Goal: Transaction & Acquisition: Subscribe to service/newsletter

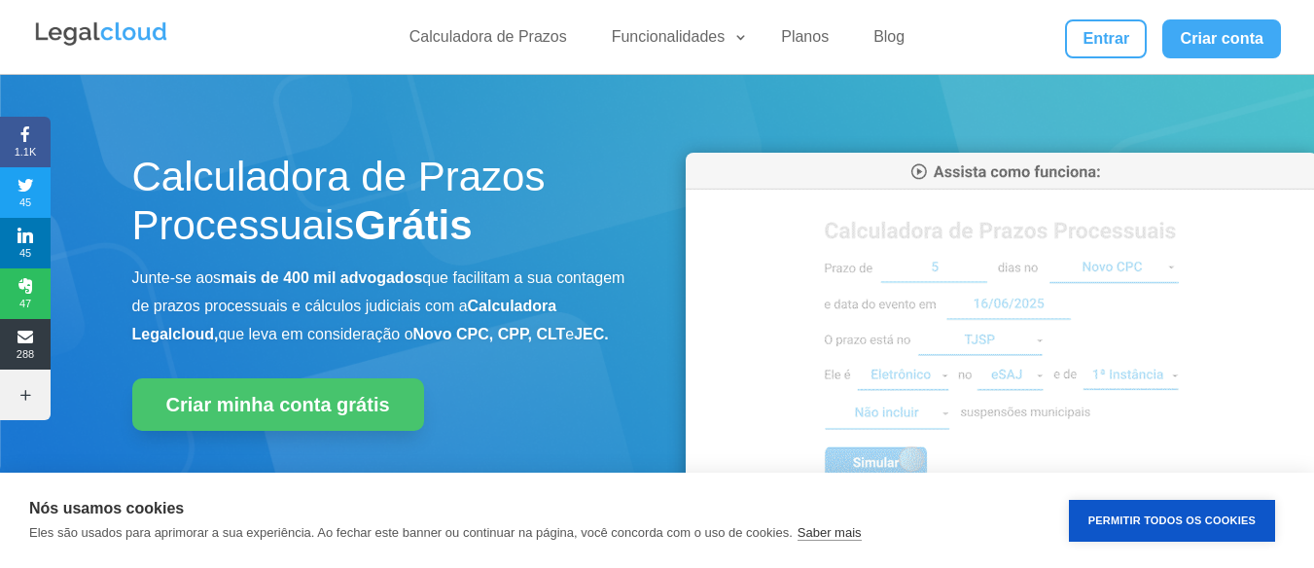
click at [397, 180] on h1 "Calculadora de Prazos Processuais Grátis" at bounding box center [380, 207] width 496 height 108
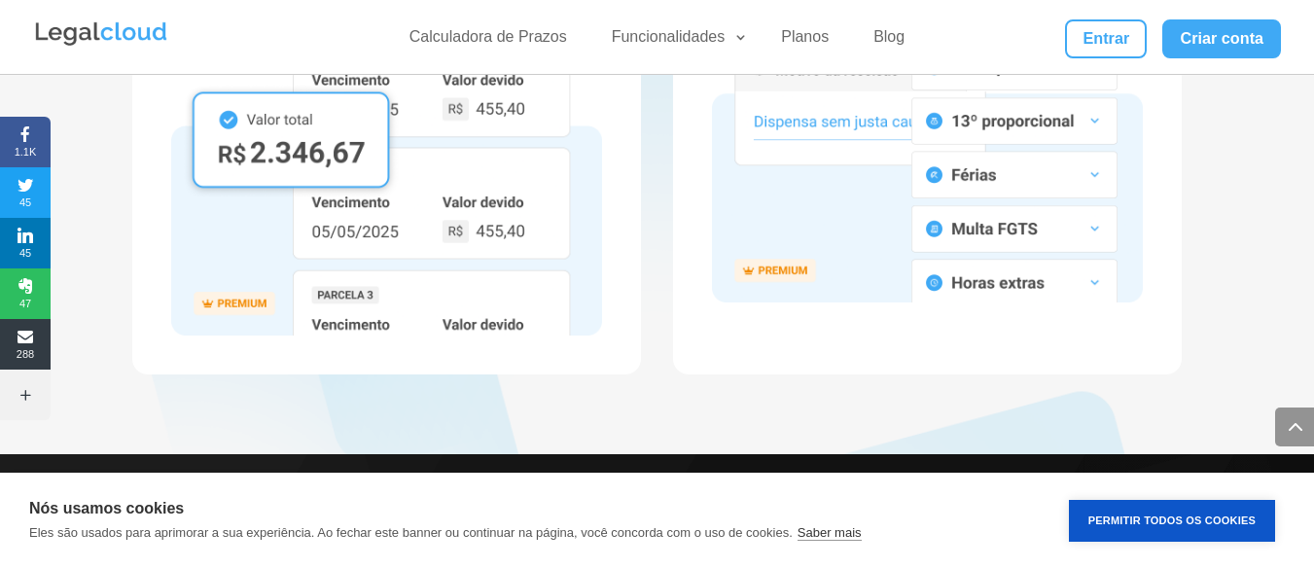
scroll to position [3853, 0]
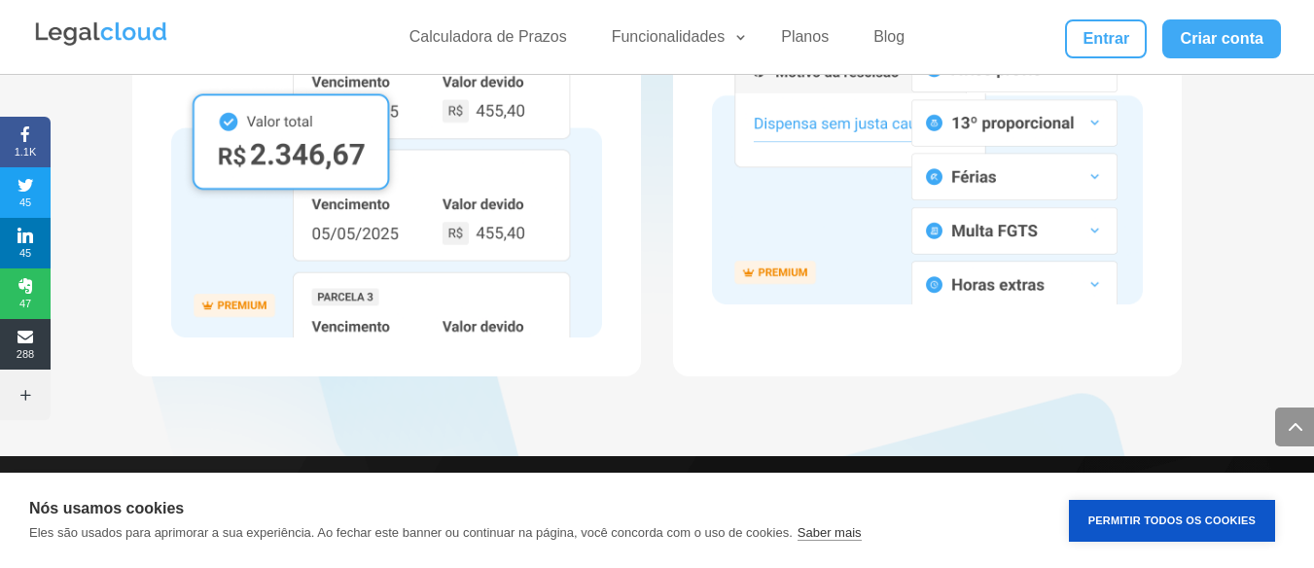
click at [519, 25] on ul "Calculadora de Prazos Funcionalidades Calculadora de Prazos DJEN/DJE Prazos e A…" at bounding box center [657, 37] width 540 height 36
click at [798, 36] on link "Planos" at bounding box center [805, 41] width 71 height 28
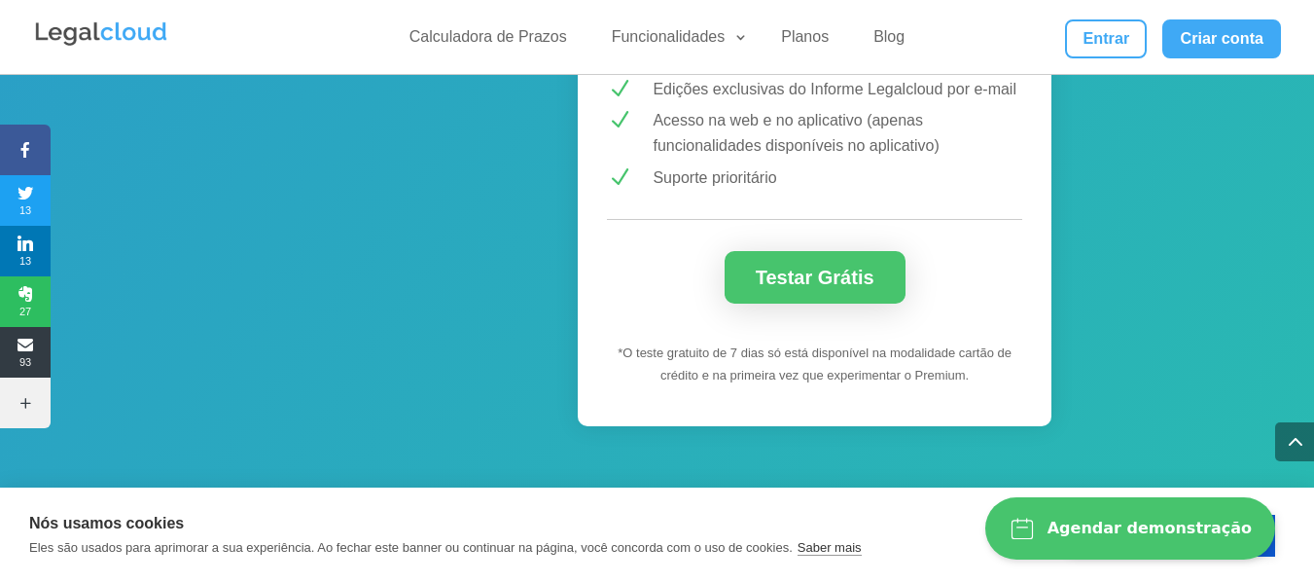
scroll to position [2257, 0]
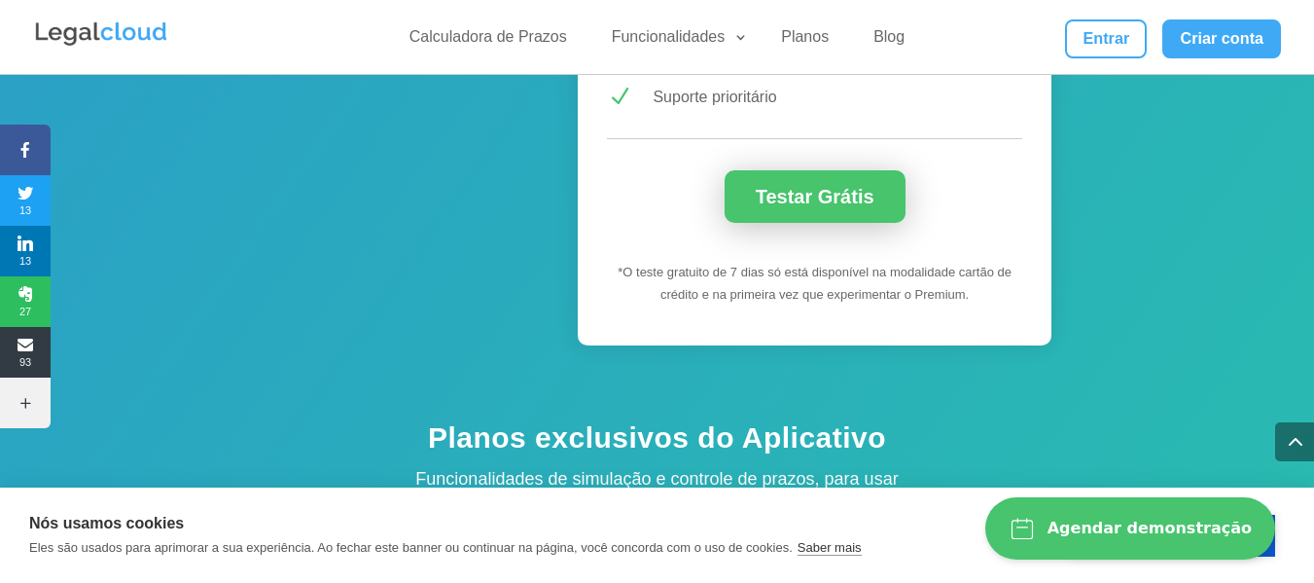
click at [764, 187] on link "Testar Grátis" at bounding box center [815, 196] width 181 height 53
